Goal: Task Accomplishment & Management: Manage account settings

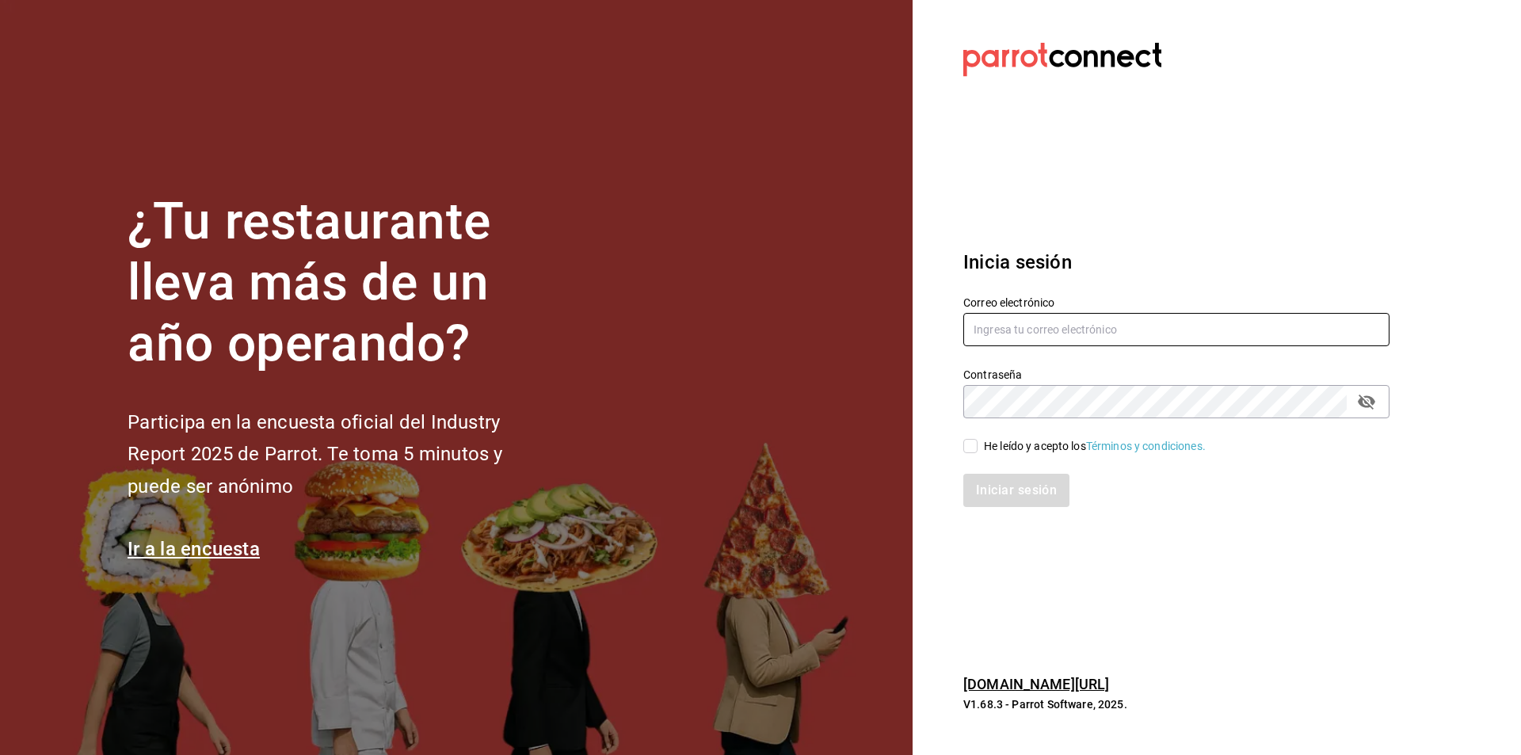
click at [1210, 341] on input "text" at bounding box center [1176, 329] width 426 height 33
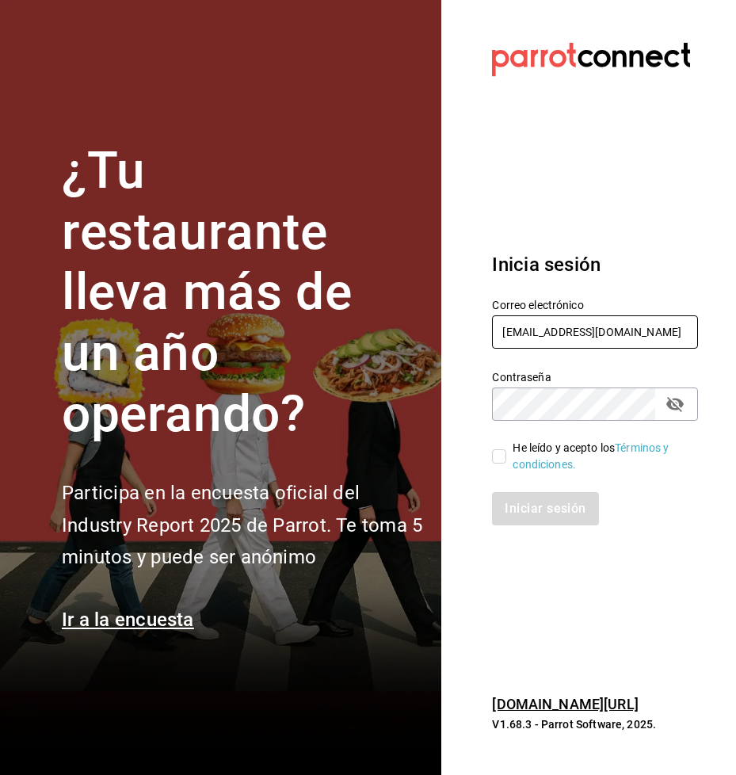
type input "[EMAIL_ADDRESS][DOMAIN_NAME]"
click at [500, 459] on input "He leído y acepto los Términos y condiciones." at bounding box center [499, 456] width 14 height 14
checkbox input "true"
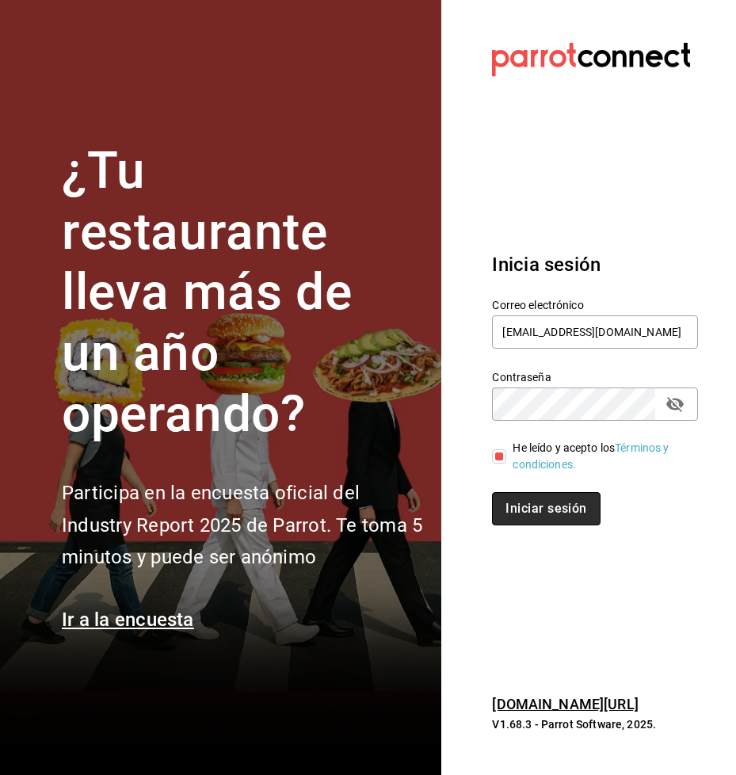
click at [540, 523] on button "Iniciar sesión" at bounding box center [546, 508] width 108 height 33
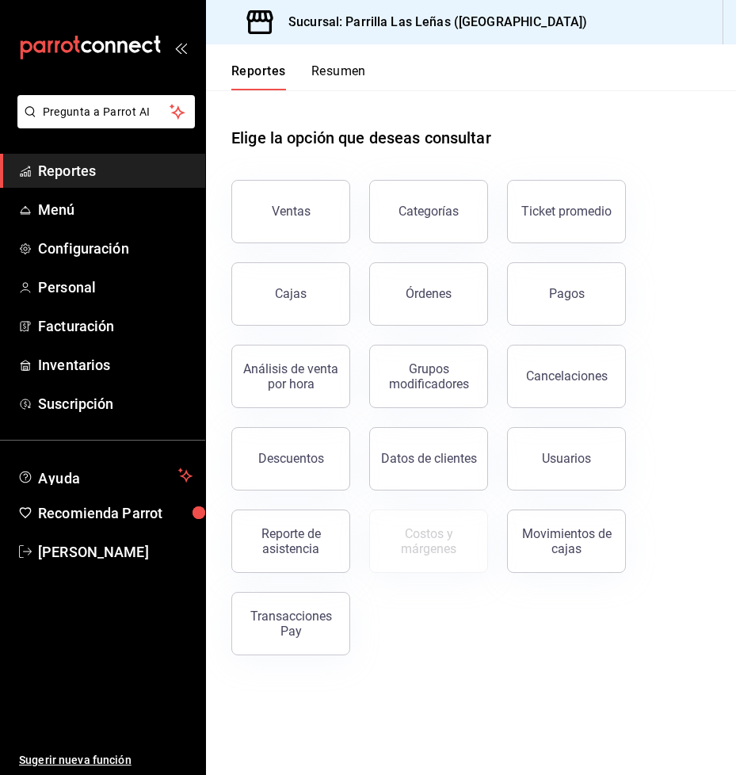
click at [352, 649] on div "Ventas Categorías Ticket promedio Cajas Órdenes Pagos Análisis de venta por hor…" at bounding box center [461, 408] width 498 height 494
